Goal: Find contact information: Obtain details needed to contact an individual or organization

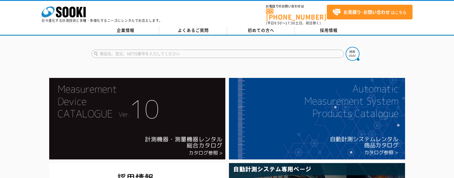
click at [76, 48] on div at bounding box center [227, 49] width 454 height 27
click at [413, 57] on div at bounding box center [227, 49] width 454 height 27
click at [189, 26] on link "よくあるご質問" at bounding box center [193, 30] width 68 height 8
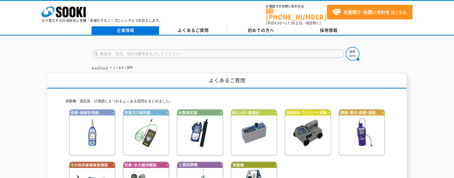
click at [118, 27] on link "企業情報" at bounding box center [126, 30] width 68 height 8
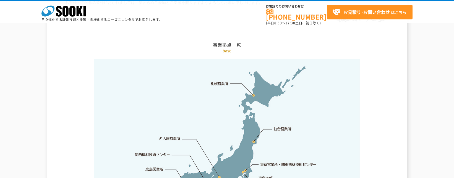
scroll to position [1162, 0]
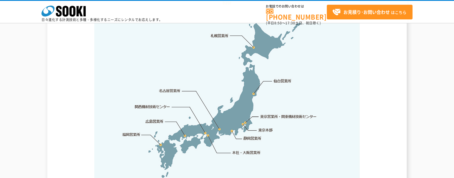
click at [144, 104] on link "関西機材技術センター" at bounding box center [152, 107] width 35 height 6
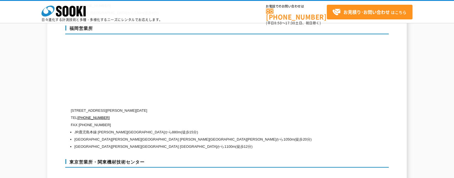
scroll to position [2500, 0]
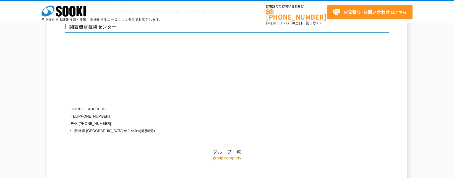
drag, startPoint x: 141, startPoint y: 92, endPoint x: 68, endPoint y: 89, distance: 73.4
click at [124, 113] on p "TEL 0120-856-990" at bounding box center [204, 116] width 266 height 7
drag, startPoint x: 112, startPoint y: 99, endPoint x: 69, endPoint y: 91, distance: 43.7
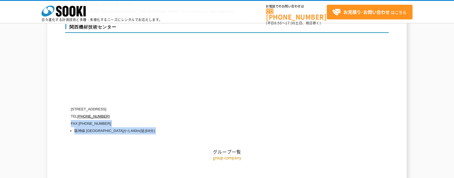
drag, startPoint x: 69, startPoint y: 91, endPoint x: 150, endPoint y: 104, distance: 81.6
click at [150, 120] on p "FAX (06)6430-0314" at bounding box center [204, 123] width 266 height 7
drag, startPoint x: 139, startPoint y: 89, endPoint x: 63, endPoint y: 89, distance: 75.8
copy div "関西機材技術センター 〒660-0083 兵庫県尼崎市道意町5-40-1"
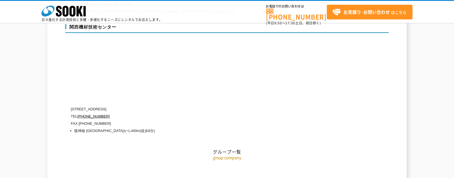
click at [132, 105] on p "〒660-0083 兵庫県尼崎市道意町5-40-1" at bounding box center [204, 108] width 266 height 7
drag, startPoint x: 110, startPoint y: 96, endPoint x: 71, endPoint y: 85, distance: 40.0
drag, startPoint x: 71, startPoint y: 85, endPoint x: 116, endPoint y: 96, distance: 46.3
click at [116, 113] on p "TEL 0120-856-990" at bounding box center [204, 116] width 266 height 7
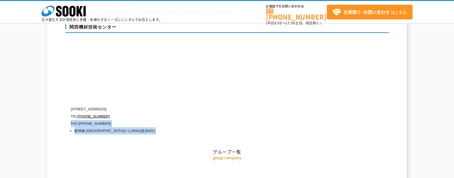
drag, startPoint x: 107, startPoint y: 95, endPoint x: 69, endPoint y: 92, distance: 38.9
drag, startPoint x: 69, startPoint y: 92, endPoint x: 110, endPoint y: 98, distance: 42.0
click at [110, 113] on p "TEL 0120-856-990" at bounding box center [204, 116] width 266 height 7
drag, startPoint x: 108, startPoint y: 97, endPoint x: 93, endPoint y: 86, distance: 17.8
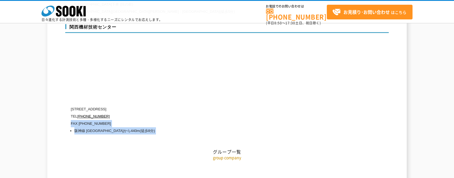
drag, startPoint x: 93, startPoint y: 86, endPoint x: 73, endPoint y: 85, distance: 20.2
click at [73, 93] on h2 "グループ一覧" at bounding box center [227, 123] width 324 height 61
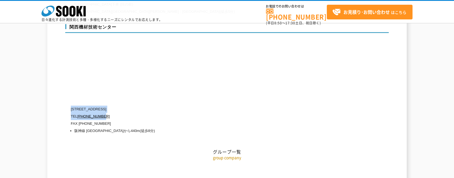
drag, startPoint x: 71, startPoint y: 90, endPoint x: 139, endPoint y: 96, distance: 68.6
click at [139, 105] on div "〒660-0083 兵庫県尼崎市道意町5-40-1 TEL 0120-856-990 FAX (06)6430-0314 阪神線 尼崎センタープール前駅から4…" at bounding box center [204, 119] width 266 height 29
copy div "〒660-0083 兵庫県尼崎市道意町5-40-1 TEL 0120-856-990"
click at [138, 122] on h2 "グループ一覧" at bounding box center [227, 123] width 324 height 61
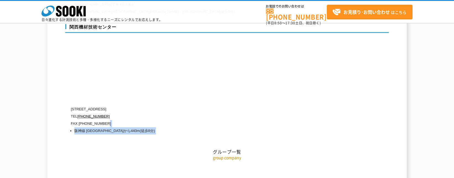
drag, startPoint x: 126, startPoint y: 105, endPoint x: 69, endPoint y: 83, distance: 60.4
click at [90, 154] on p "group company" at bounding box center [227, 157] width 324 height 6
drag, startPoint x: 116, startPoint y: 99, endPoint x: 70, endPoint y: 81, distance: 49.3
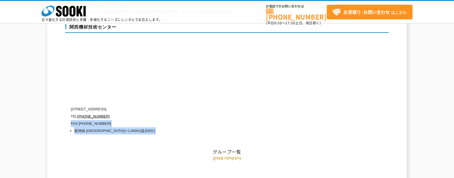
click at [186, 113] on p "TEL 0120-856-990" at bounding box center [204, 116] width 266 height 7
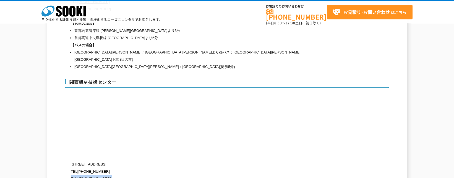
scroll to position [2444, 0]
click at [179, 114] on div "関西機材技術センター 〒660-0083 兵庫県尼崎市道意町5-40-1 TEL 0120-856-990 FAX (06)6430-0314 阪神線 尼崎セ…" at bounding box center [227, 133] width 324 height 119
click at [110, 175] on p "FAX (06)6430-0314" at bounding box center [204, 178] width 266 height 7
drag, startPoint x: 110, startPoint y: 158, endPoint x: 69, endPoint y: 148, distance: 42.2
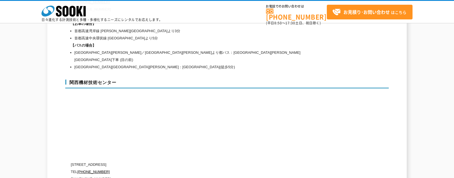
click at [136, 168] on p "TEL 0120-856-990" at bounding box center [204, 171] width 266 height 7
drag, startPoint x: 106, startPoint y: 153, endPoint x: 72, endPoint y: 142, distance: 36.0
click at [72, 161] on div "〒660-0083 兵庫県尼崎市道意町5-40-1 TEL 0120-856-990 FAX (06)6430-0314 阪神線 尼崎センタープール前駅から4…" at bounding box center [204, 175] width 266 height 29
copy div "〒660-0083 兵庫県尼崎市道意町5-40-1 TEL 0120-856-990"
click at [115, 79] on h3 "関西機材技術センター" at bounding box center [227, 83] width 324 height 9
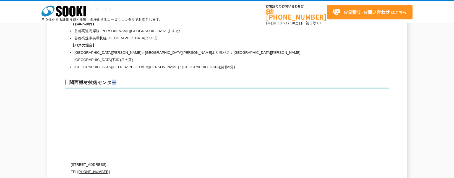
click at [115, 79] on h3 "関西機材技術センター" at bounding box center [227, 83] width 324 height 9
copy h3 "関西機材技術センター"
